Goal: Register for event/course

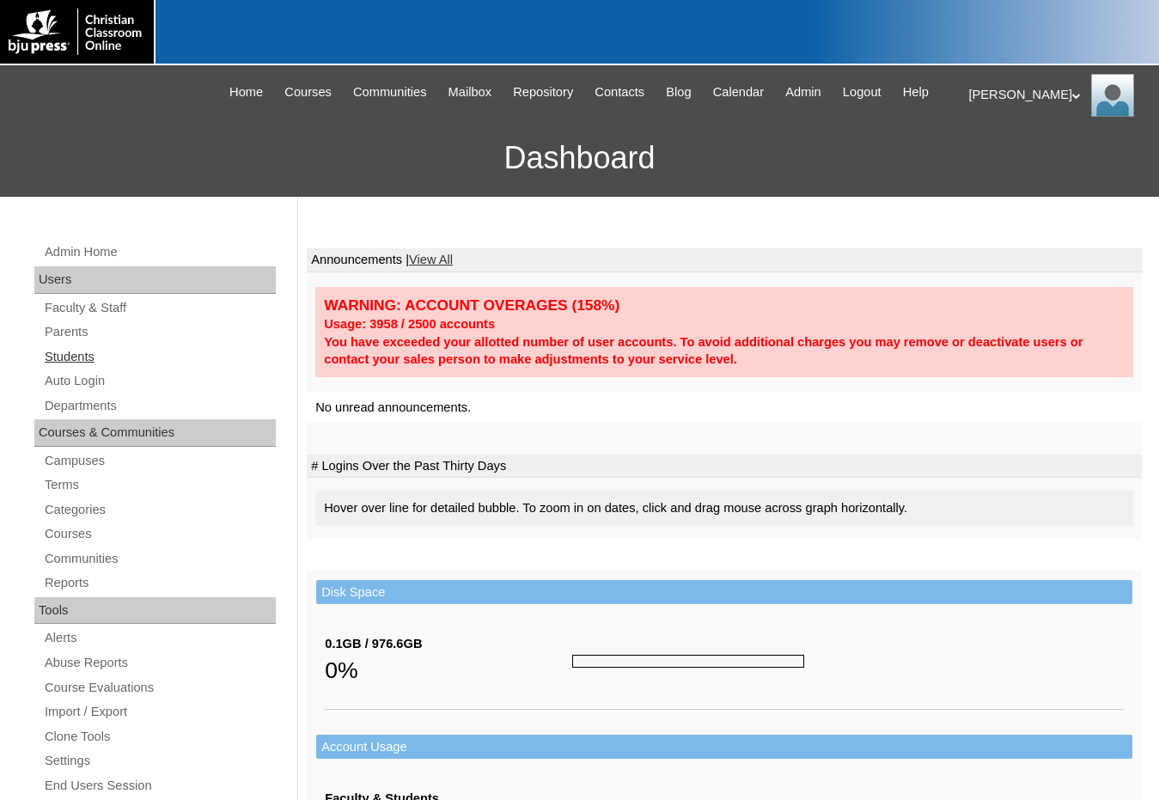
click at [74, 348] on link "Students" at bounding box center [159, 356] width 233 height 21
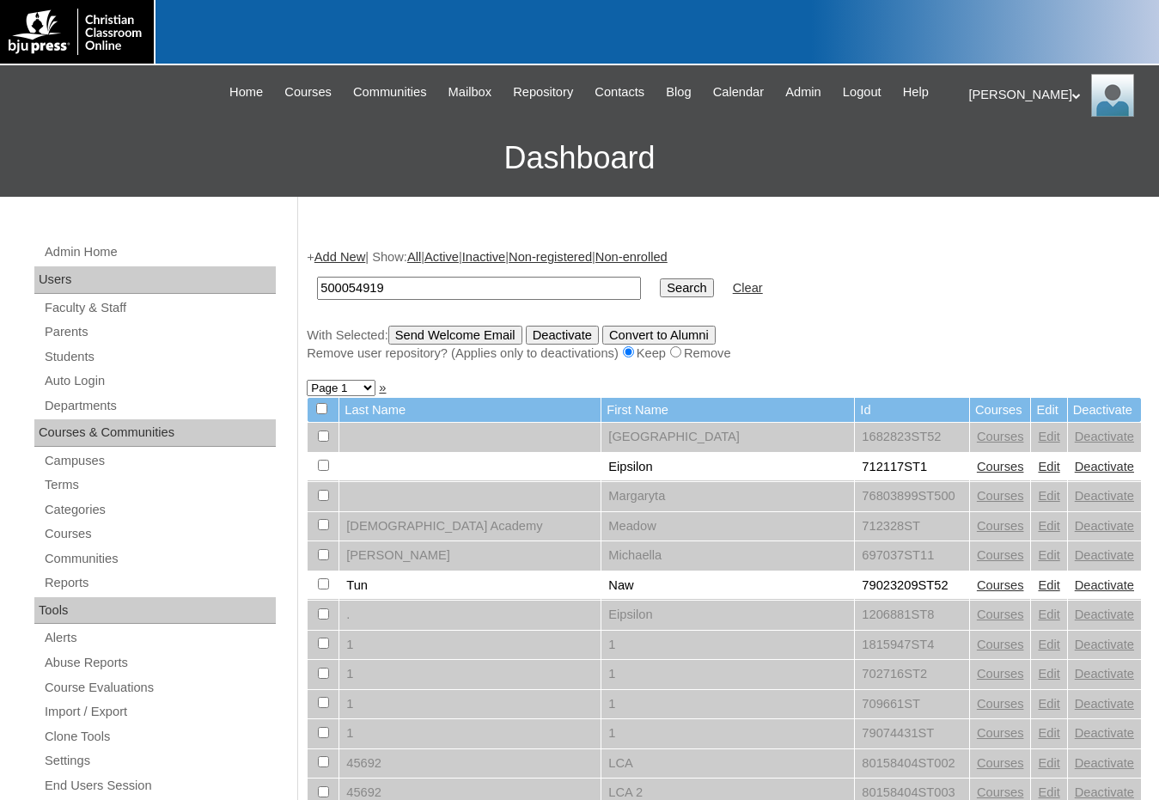
type input "500054919"
click at [660, 287] on input "Search" at bounding box center [686, 287] width 53 height 19
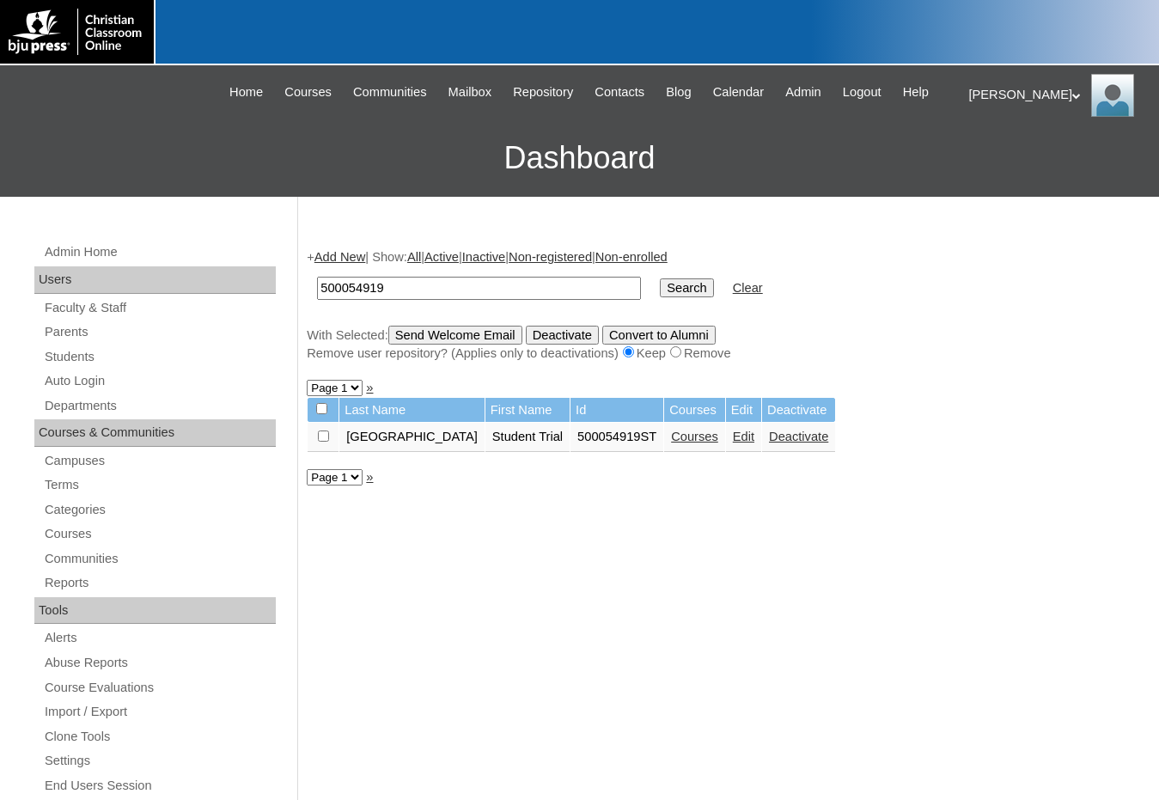
click at [671, 437] on link "Courses" at bounding box center [694, 437] width 47 height 14
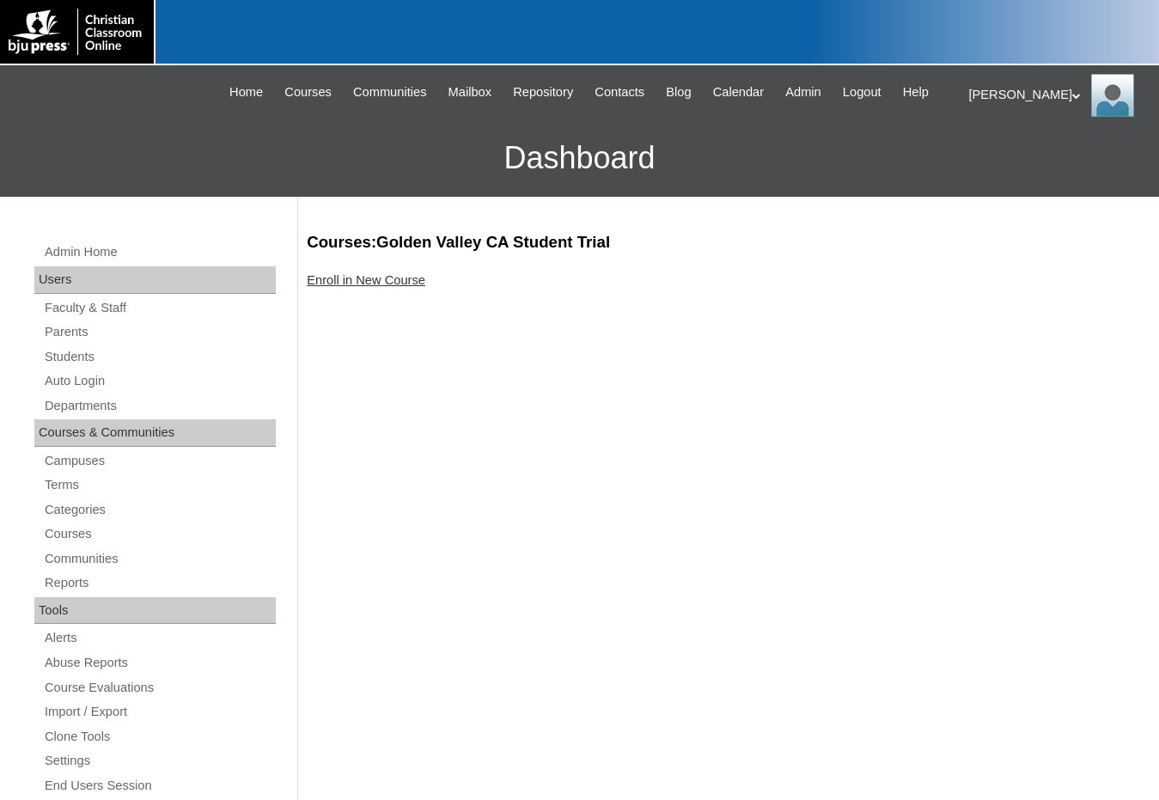
click at [378, 281] on link "Enroll in New Course" at bounding box center [366, 280] width 119 height 14
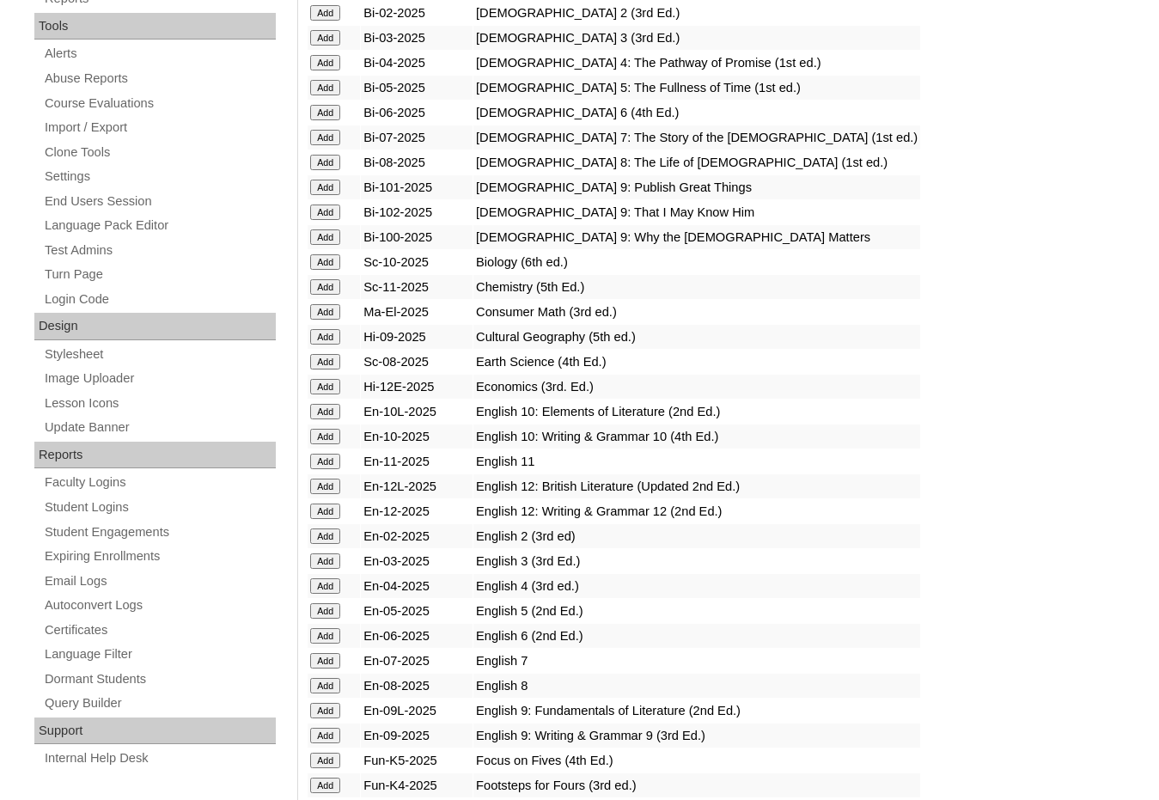
scroll to position [688, 0]
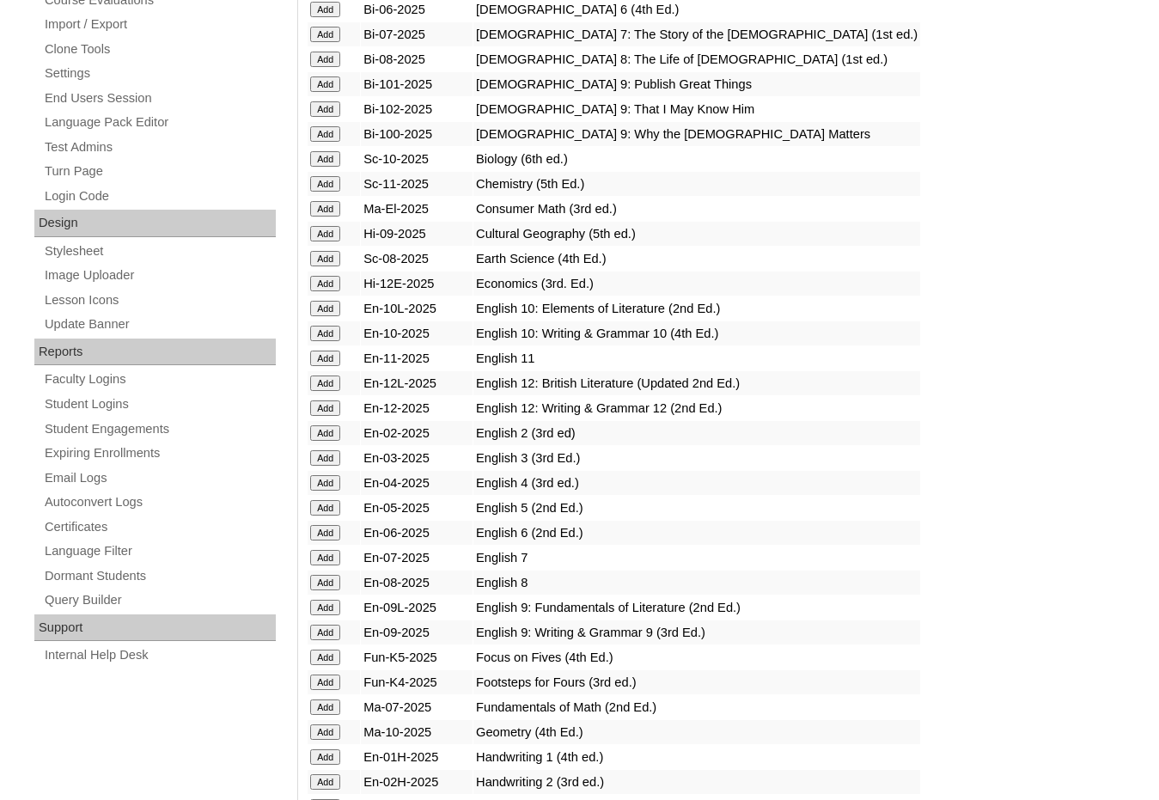
click at [333, 557] on input "Add" at bounding box center [325, 557] width 30 height 15
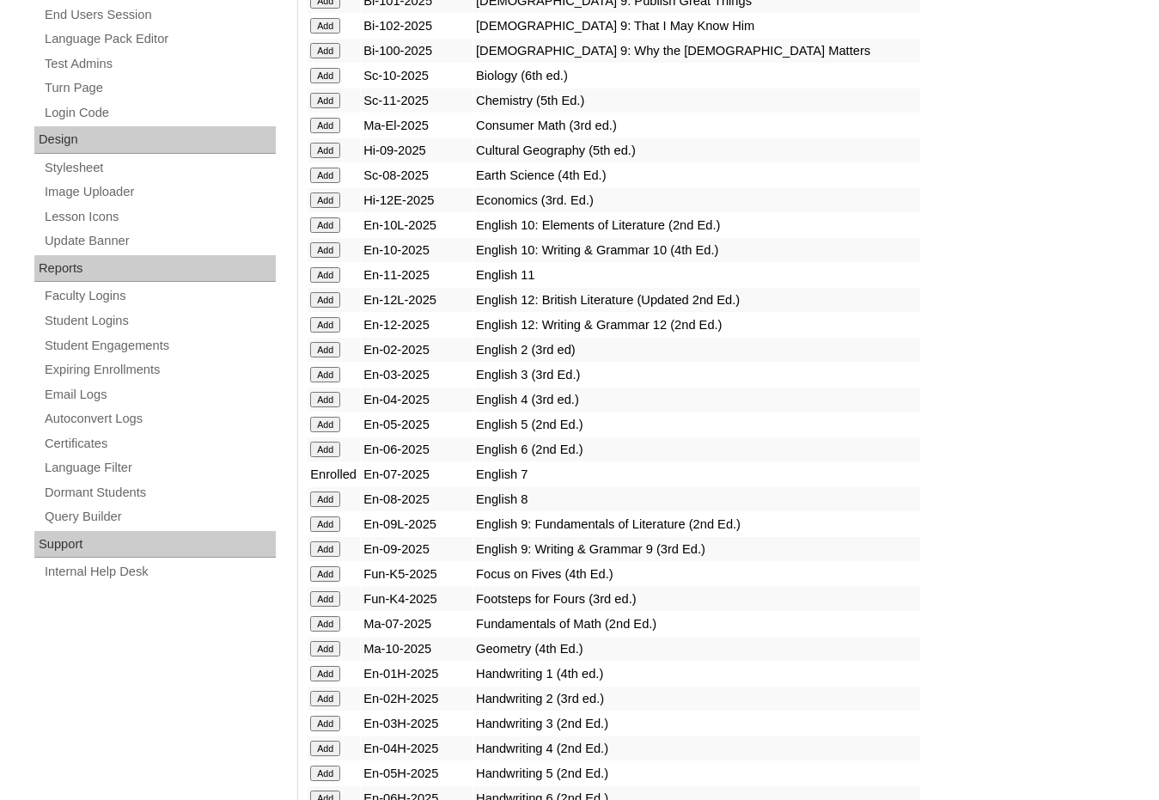
scroll to position [773, 0]
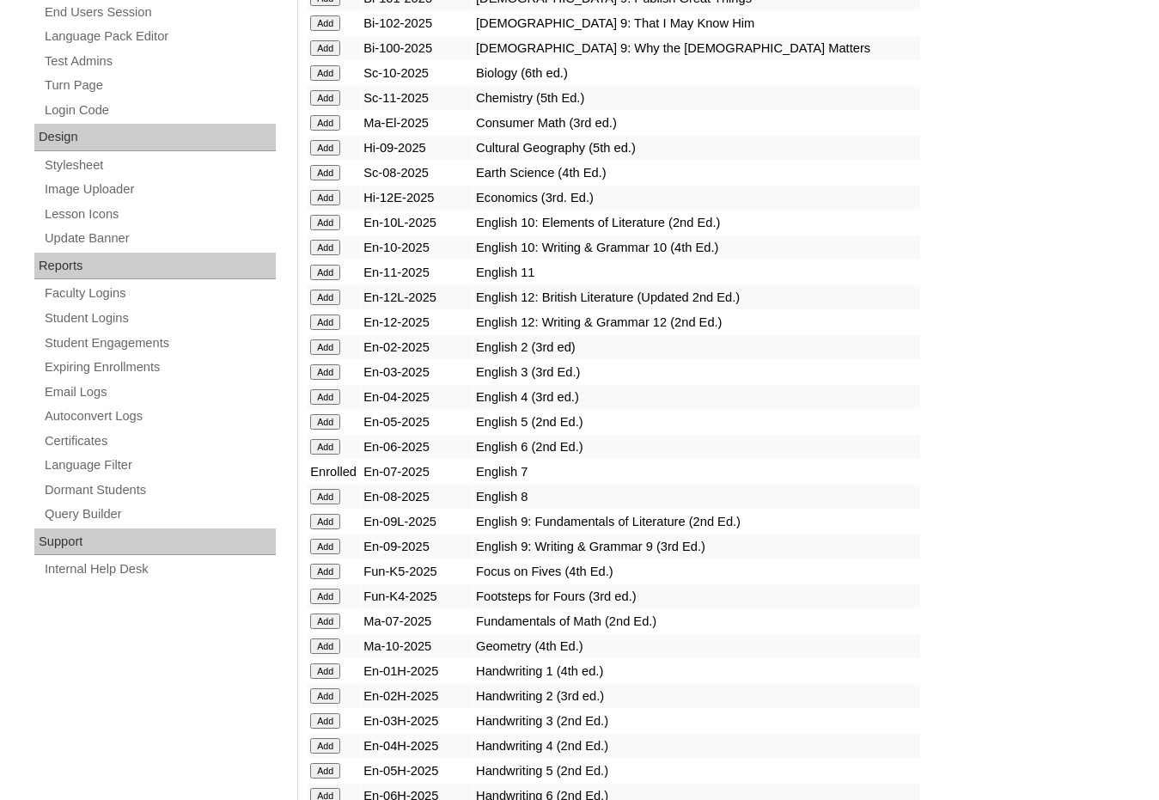
click at [327, 619] on input "Add" at bounding box center [325, 621] width 30 height 15
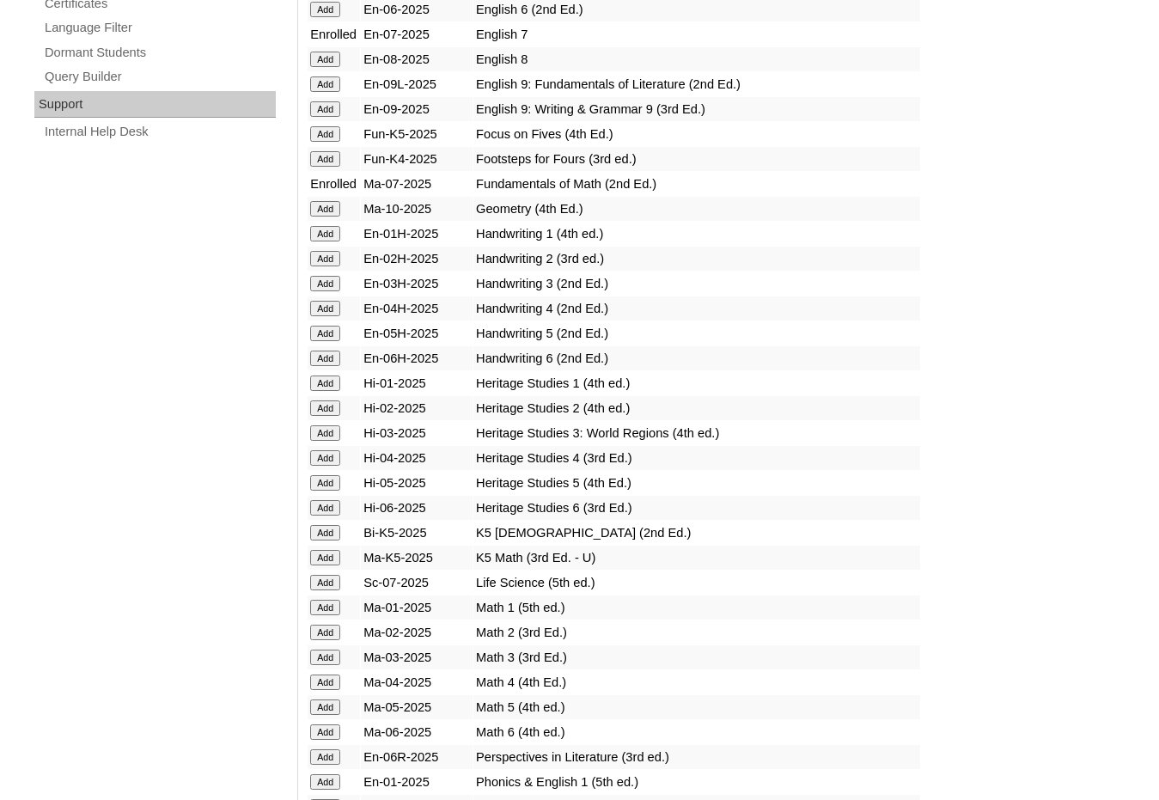
scroll to position [1289, 0]
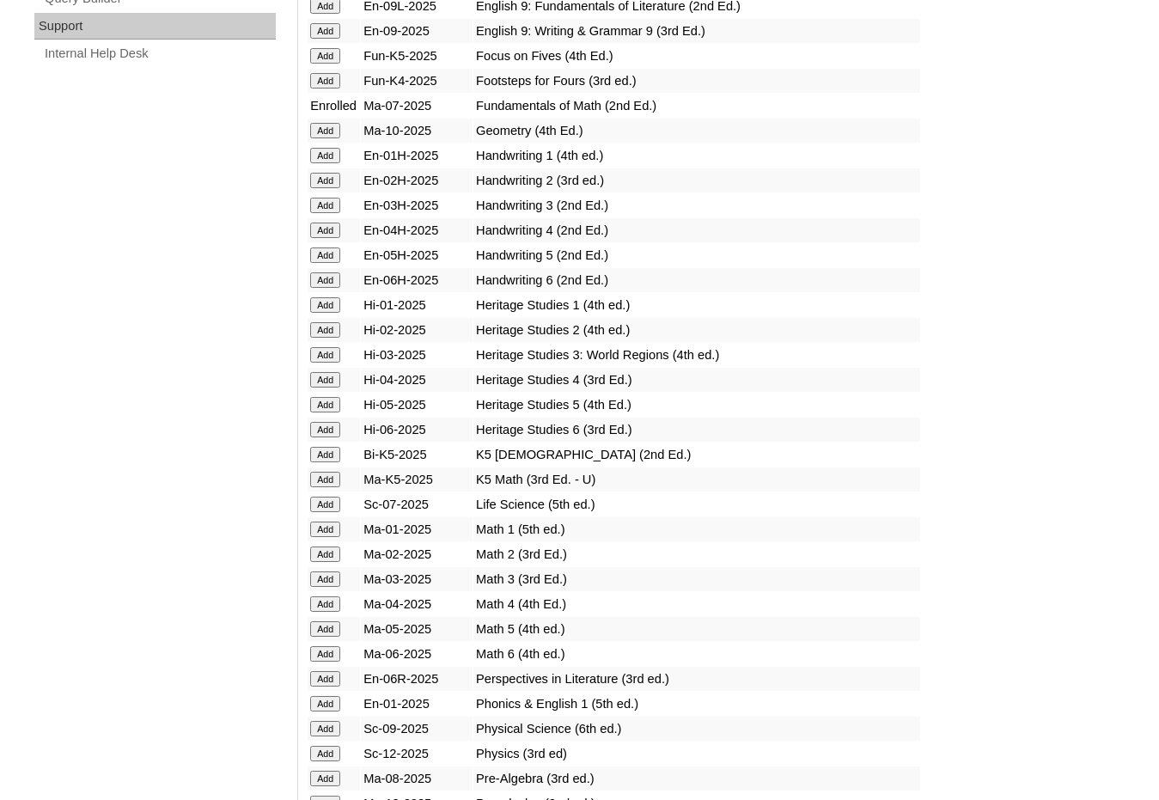
click at [327, 503] on input "Add" at bounding box center [325, 504] width 30 height 15
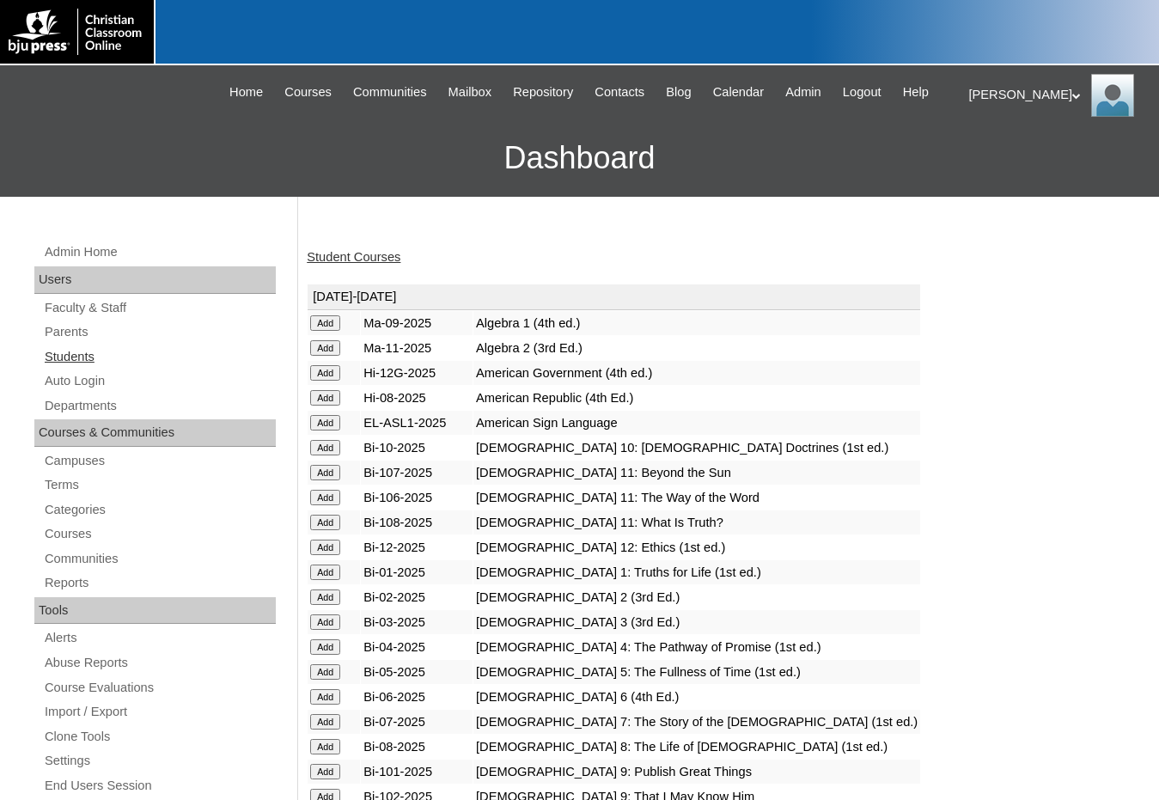
click at [82, 361] on link "Students" at bounding box center [159, 356] width 233 height 21
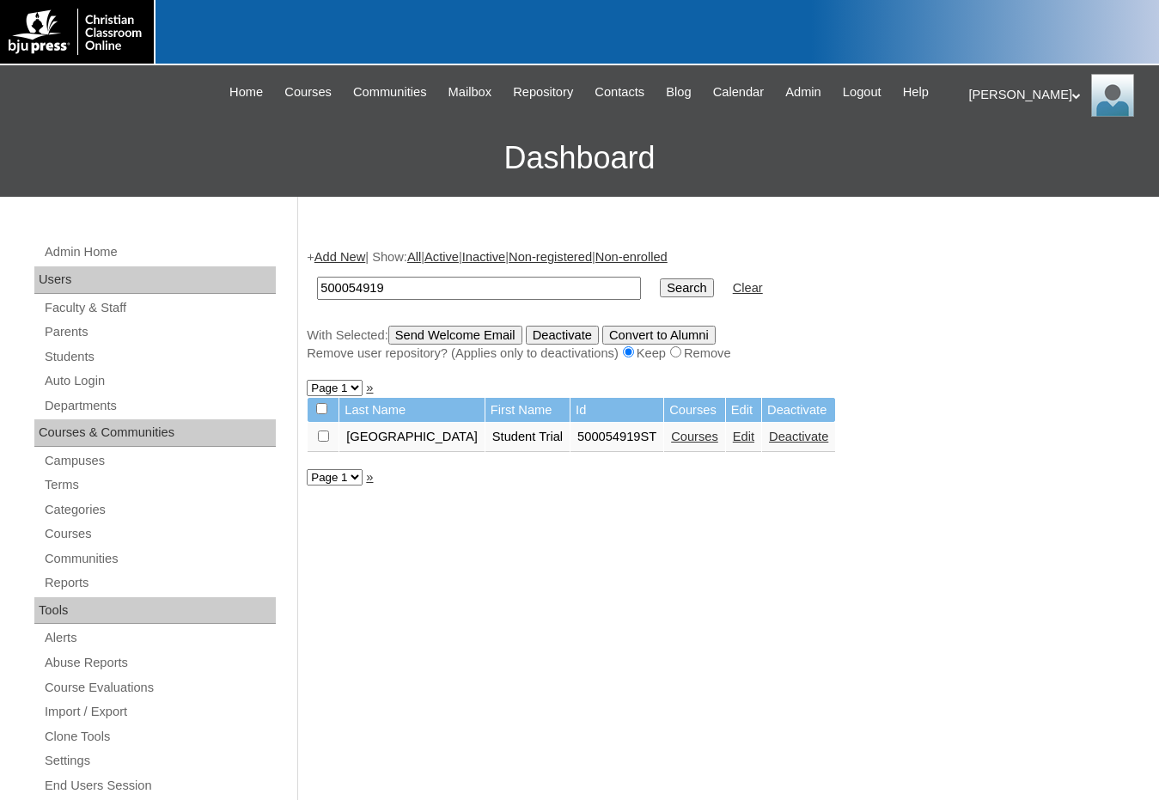
click at [325, 436] on input "checkbox" at bounding box center [323, 436] width 11 height 11
checkbox input "true"
click at [450, 341] on input "Send Welcome Email" at bounding box center [455, 335] width 134 height 19
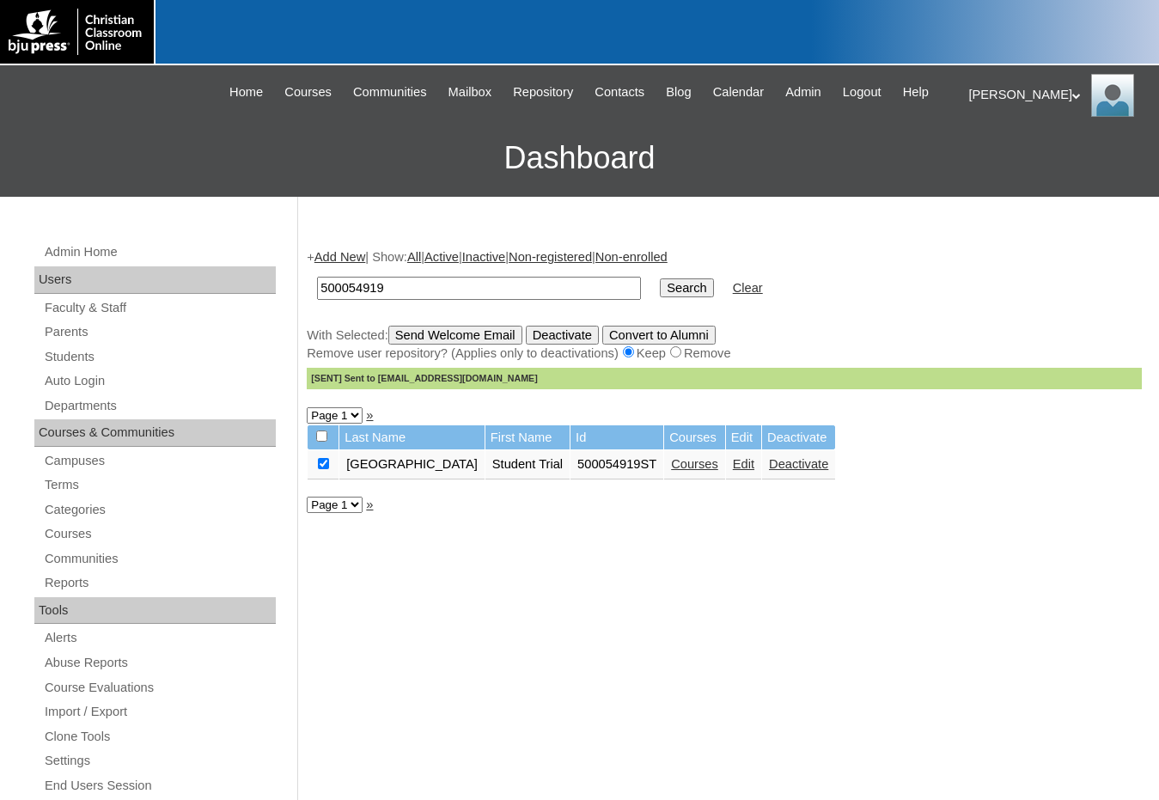
click at [724, 643] on div "+ Add New | Show: All | Active | Inactive | Non-registered | Non-enrolled 50005…" at bounding box center [720, 806] width 844 height 1151
